Goal: Information Seeking & Learning: Learn about a topic

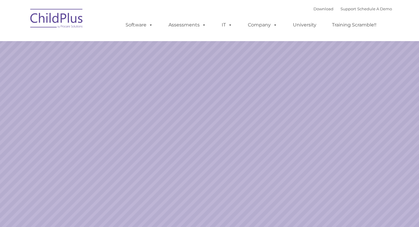
select select "MEDIUM"
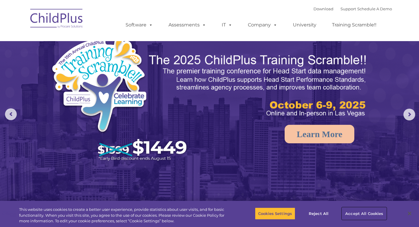
click at [361, 213] on button "Accept All Cookies" at bounding box center [364, 214] width 44 height 12
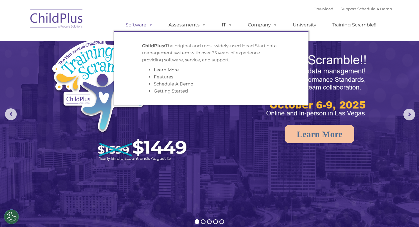
click at [152, 22] on span at bounding box center [150, 25] width 6 height 6
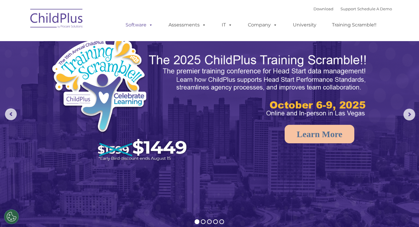
click at [152, 22] on span at bounding box center [150, 25] width 6 height 6
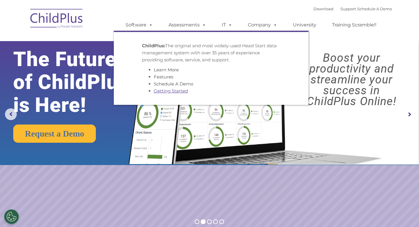
click at [167, 89] on link "Getting Started" at bounding box center [171, 91] width 34 height 6
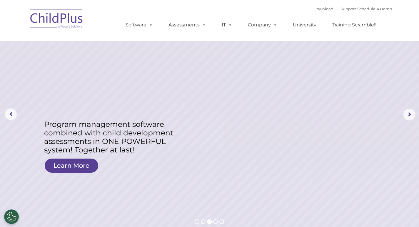
click at [91, 81] on img at bounding box center [99, 90] width 110 height 54
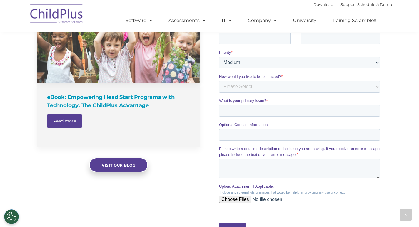
scroll to position [400, 0]
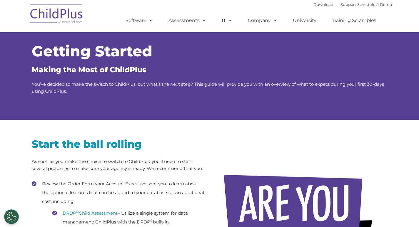
click at [35, 16] on img at bounding box center [56, 14] width 59 height 29
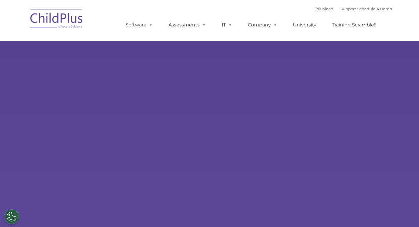
select select "MEDIUM"
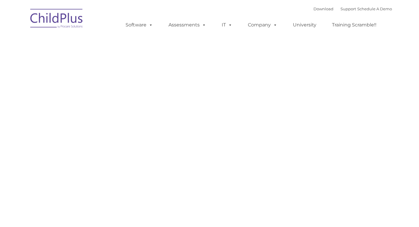
type input ""
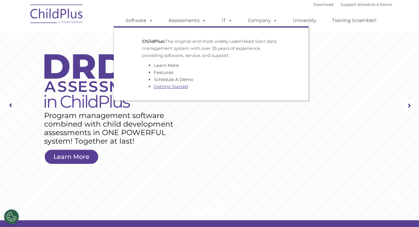
click at [165, 86] on link "Getting Started" at bounding box center [171, 87] width 34 height 6
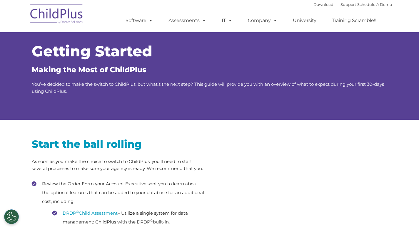
type input ""
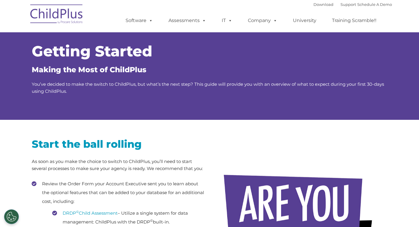
click at [49, 11] on img at bounding box center [56, 14] width 59 height 29
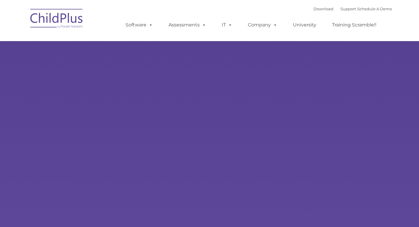
type input ""
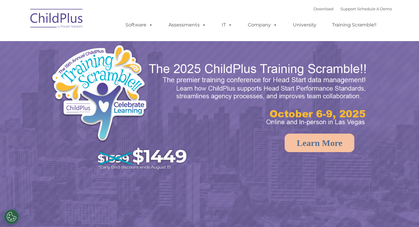
select select "MEDIUM"
